Goal: Find specific page/section: Find specific page/section

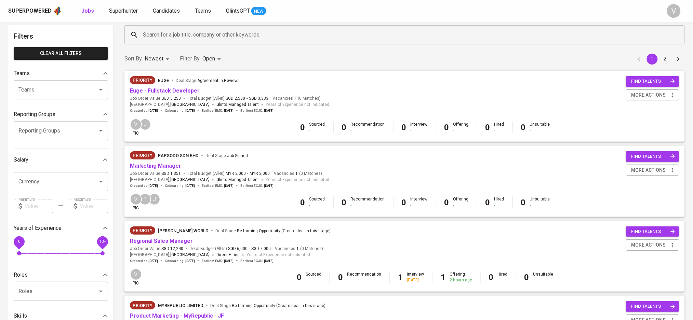
scroll to position [45, 0]
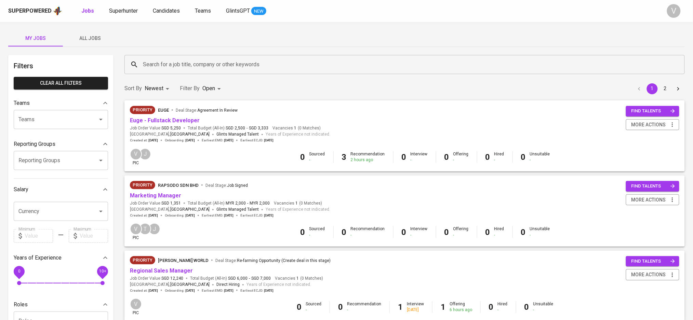
click at [372, 320] on div "V pic 0 Sourced - 0 Recommendation - 1 Interview 10 days ago 1 Offering 6 hours…" at bounding box center [404, 309] width 560 height 23
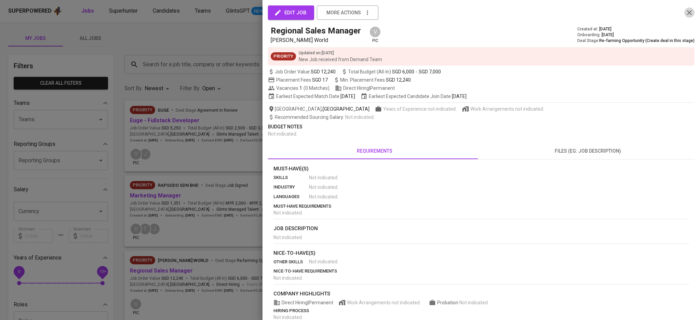
click at [685, 13] on icon "button" at bounding box center [689, 13] width 8 height 8
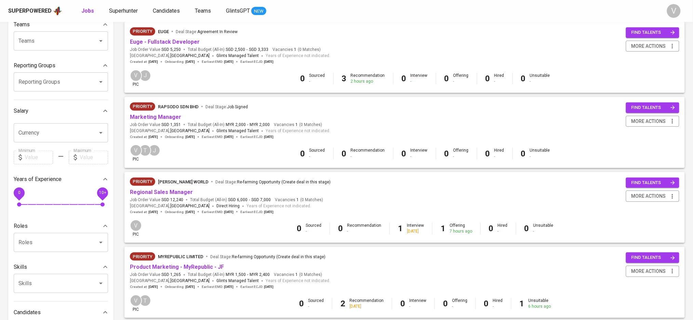
scroll to position [137, 0]
